Goal: Connect with others: Connect with others

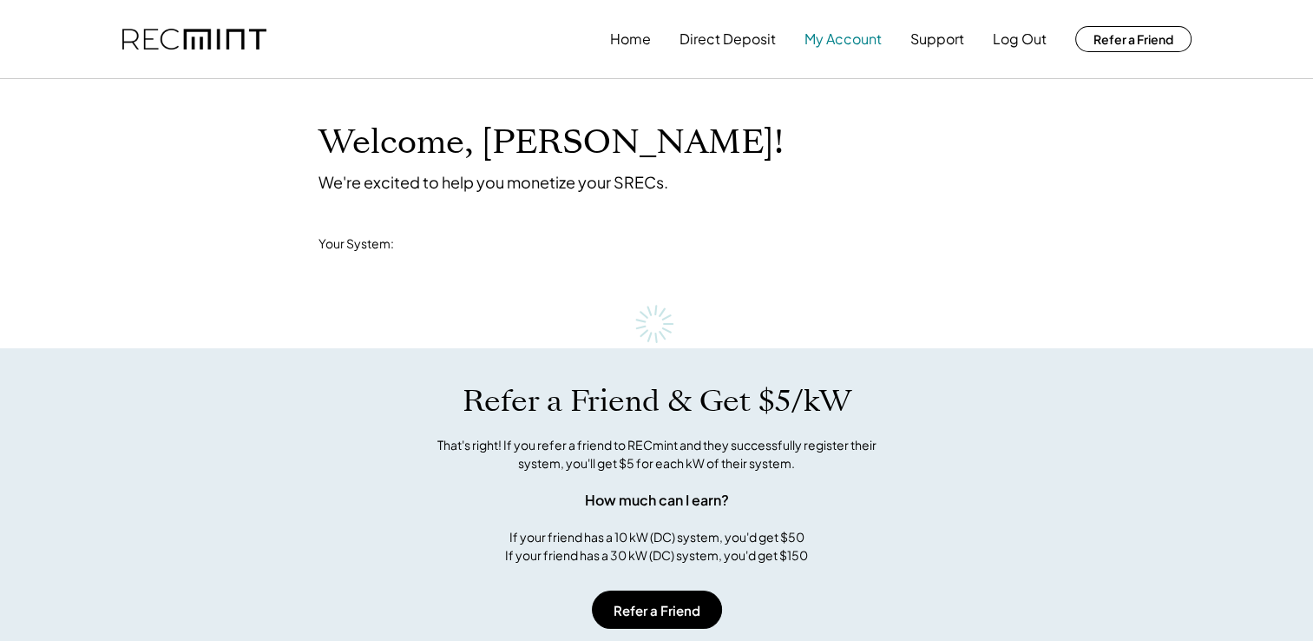
click at [833, 43] on button "My Account" at bounding box center [843, 39] width 77 height 35
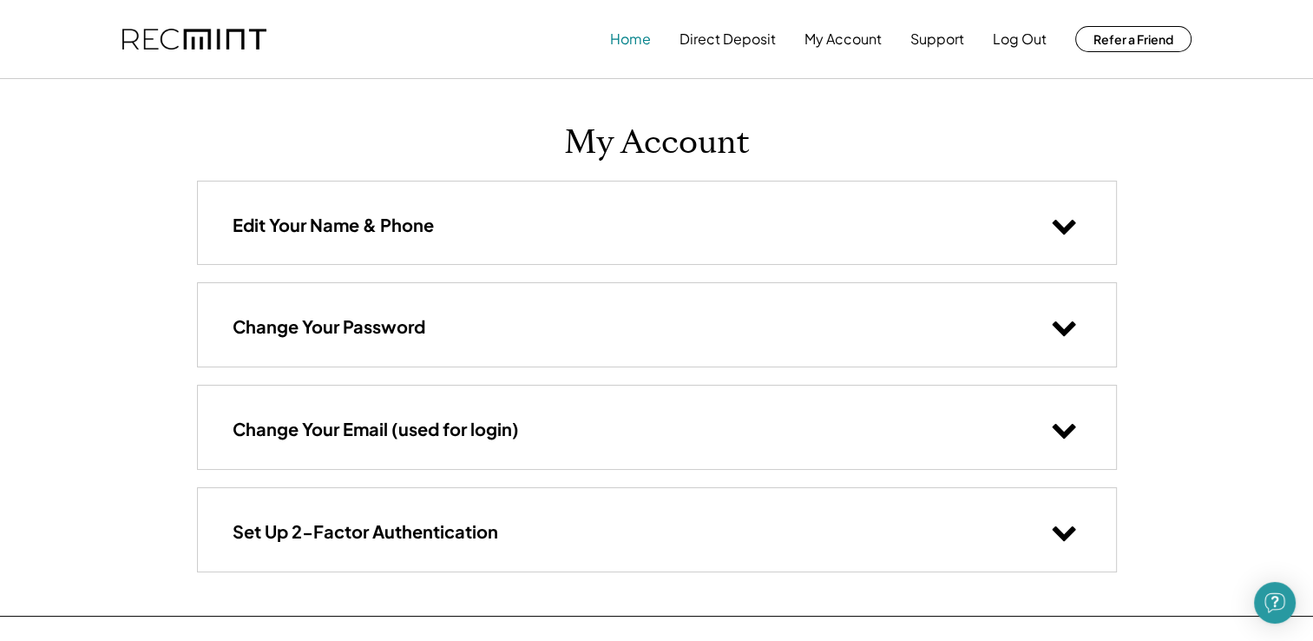
click at [630, 35] on button "Home" at bounding box center [630, 39] width 41 height 35
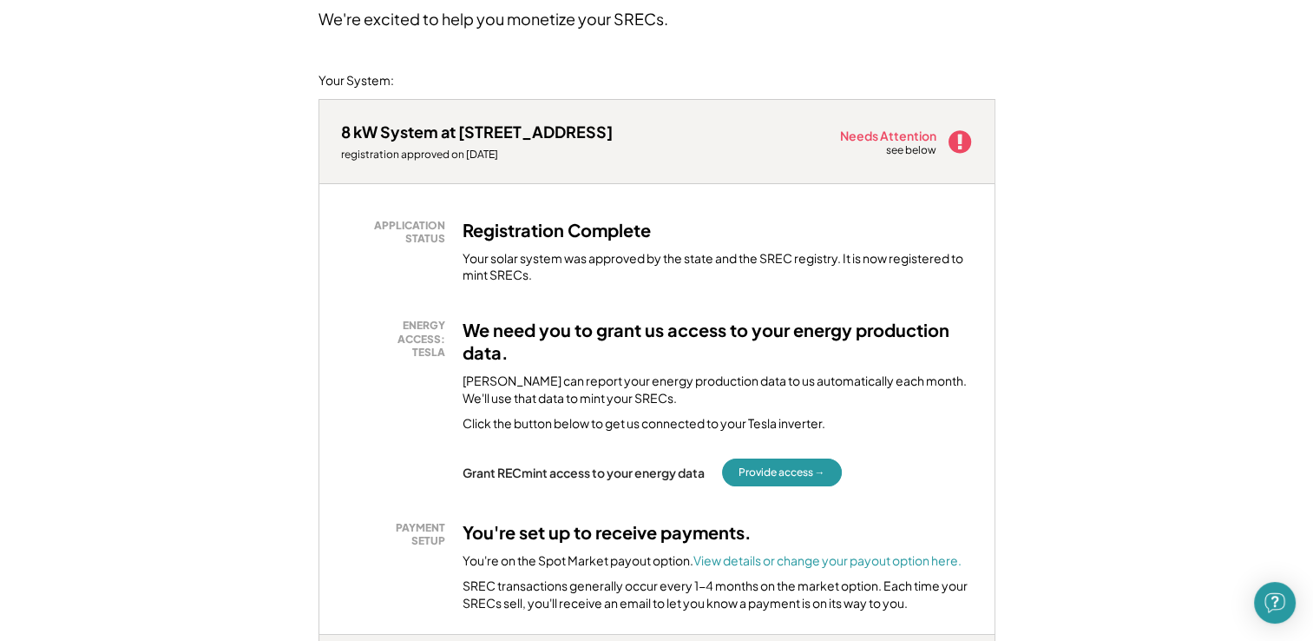
scroll to position [174, 0]
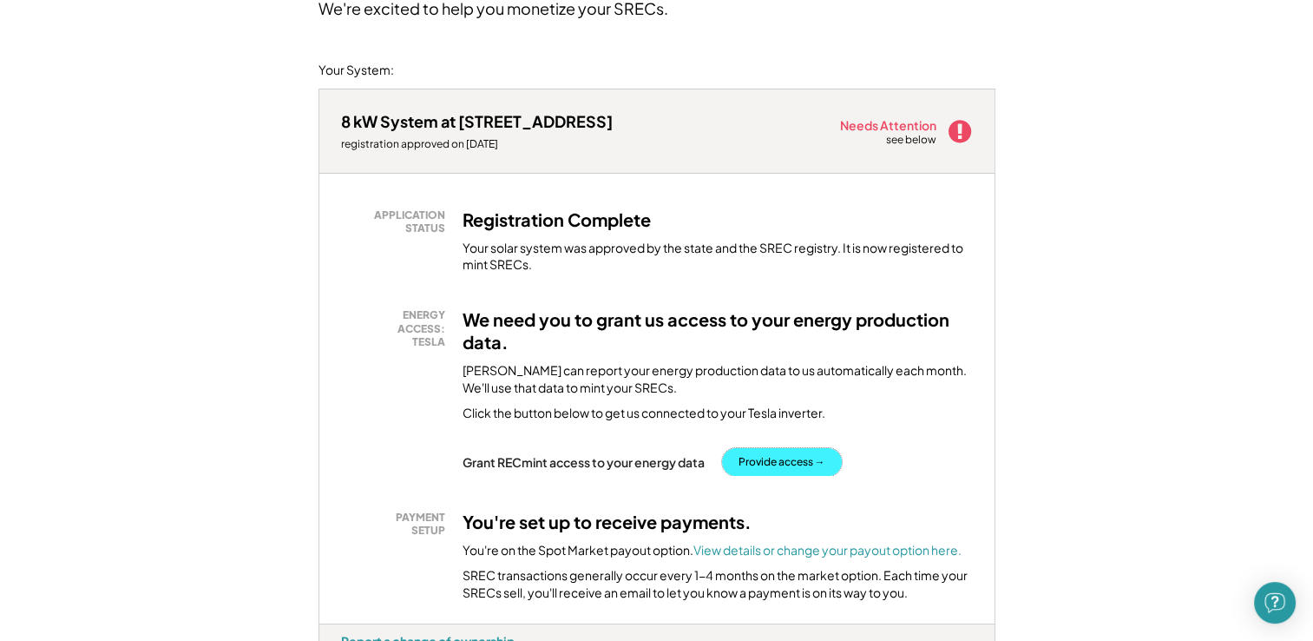
click at [791, 456] on button "Provide access →" at bounding box center [782, 462] width 120 height 28
